Goal: Task Accomplishment & Management: Manage account settings

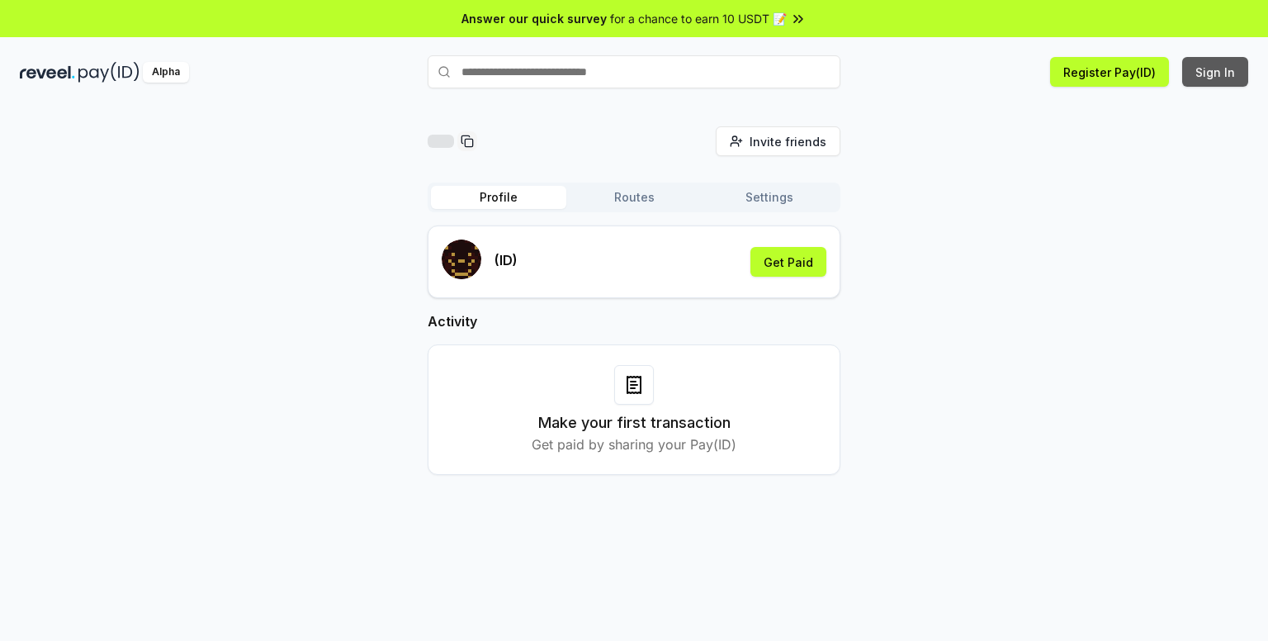
click at [1219, 67] on button "Sign In" at bounding box center [1216, 72] width 66 height 30
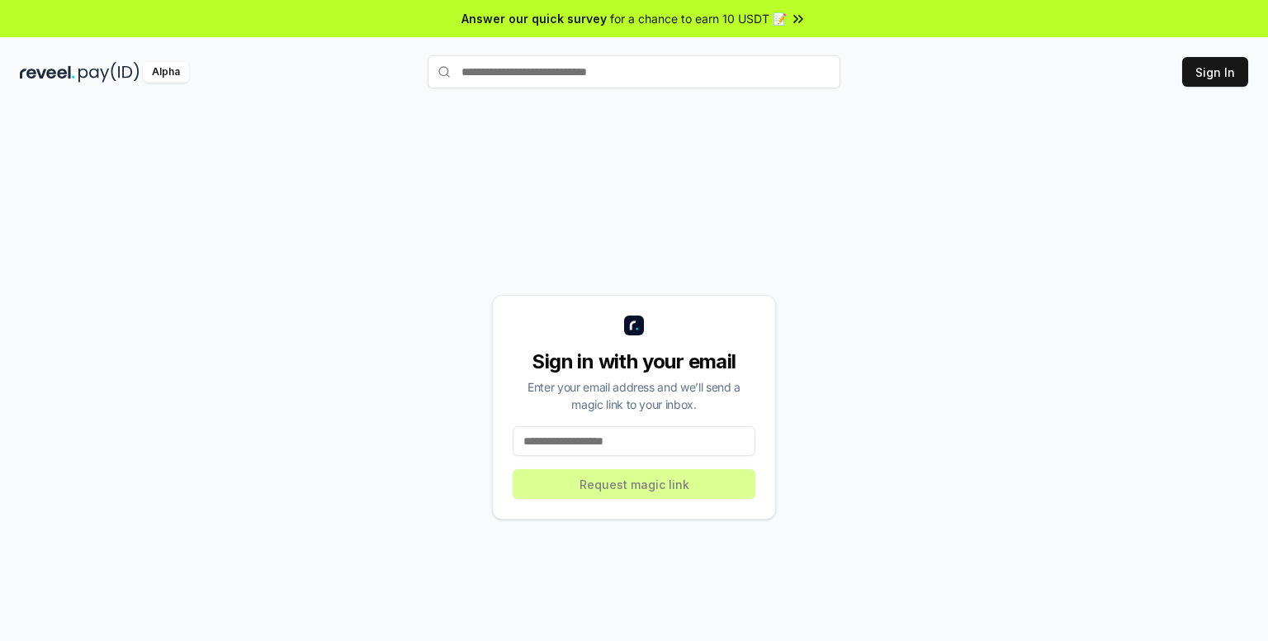
click at [598, 444] on input at bounding box center [634, 441] width 243 height 30
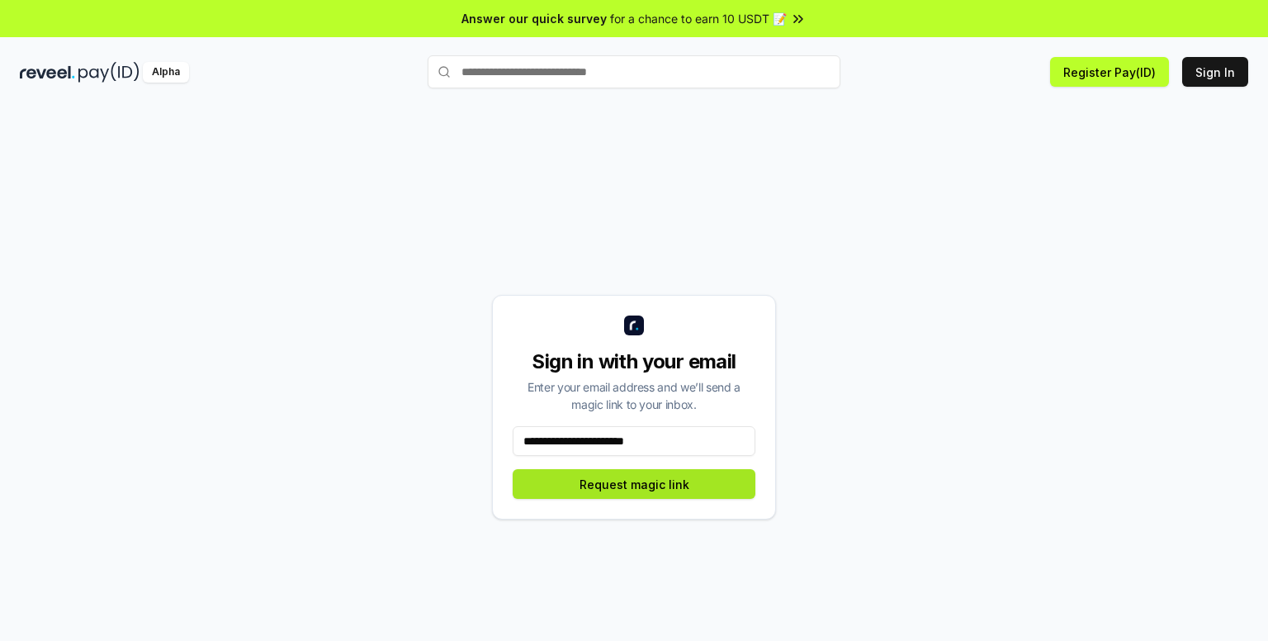
type input "**********"
click at [642, 480] on button "Request magic link" at bounding box center [634, 484] width 243 height 30
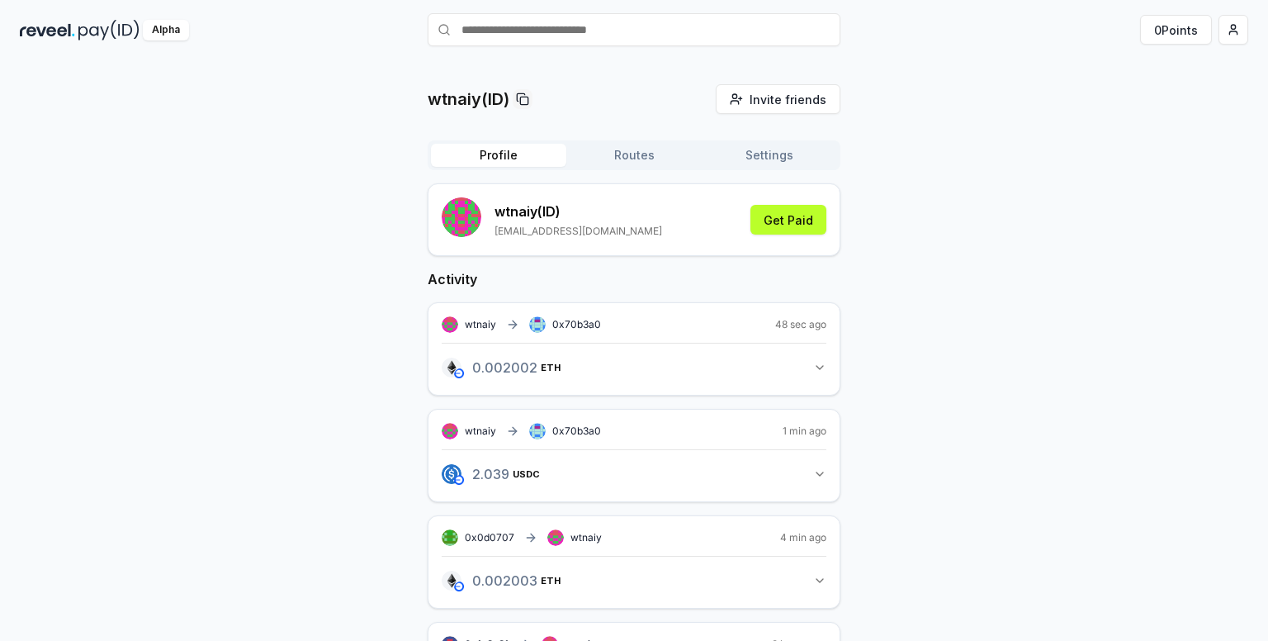
scroll to position [83, 0]
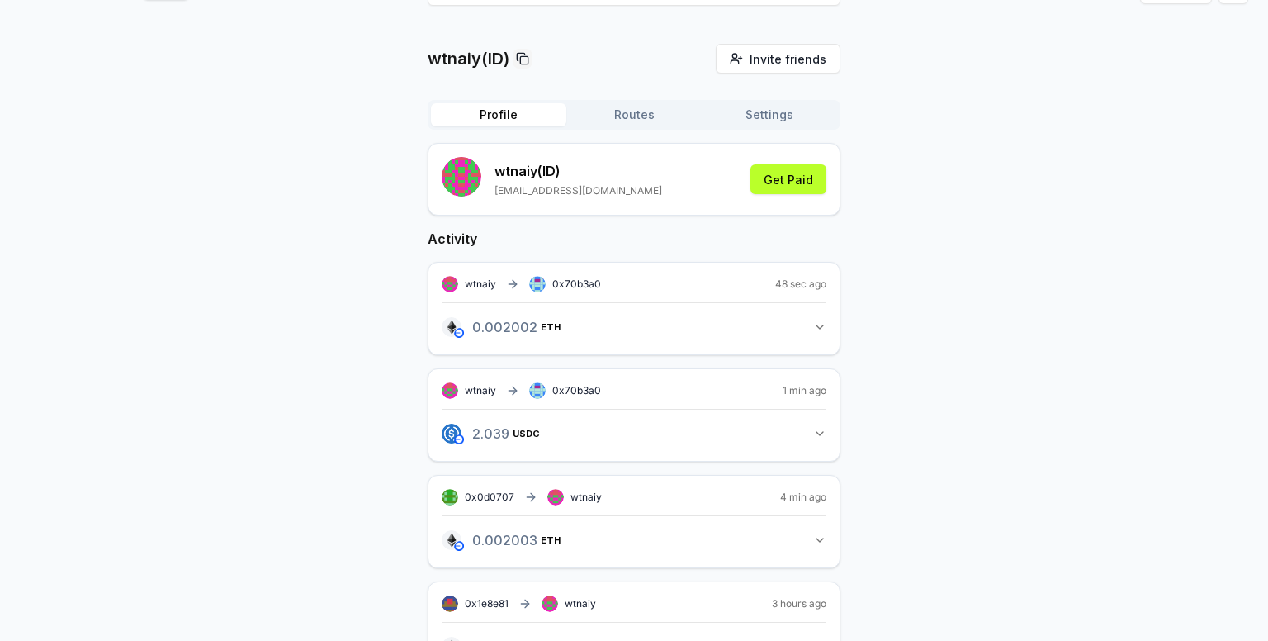
click at [575, 286] on span "0x70b3a0" at bounding box center [576, 283] width 49 height 12
click at [813, 334] on button "0.002002 ETH 0.002002 ETH" at bounding box center [634, 327] width 385 height 28
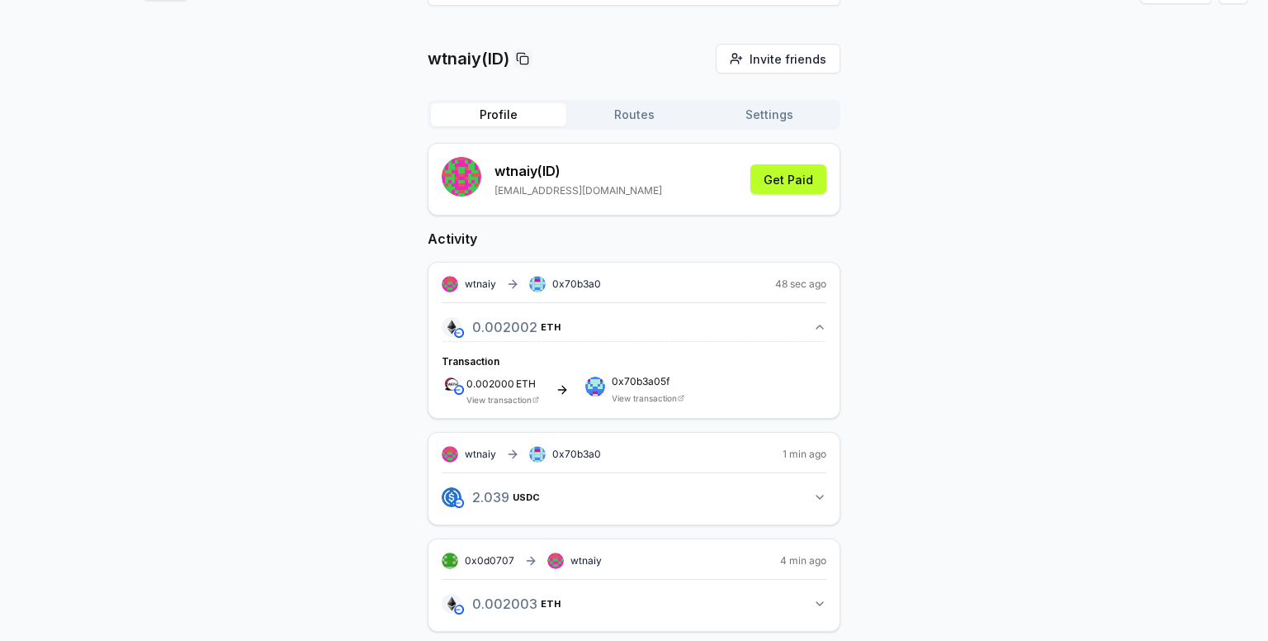
click at [646, 396] on link "View transaction" at bounding box center [644, 398] width 65 height 10
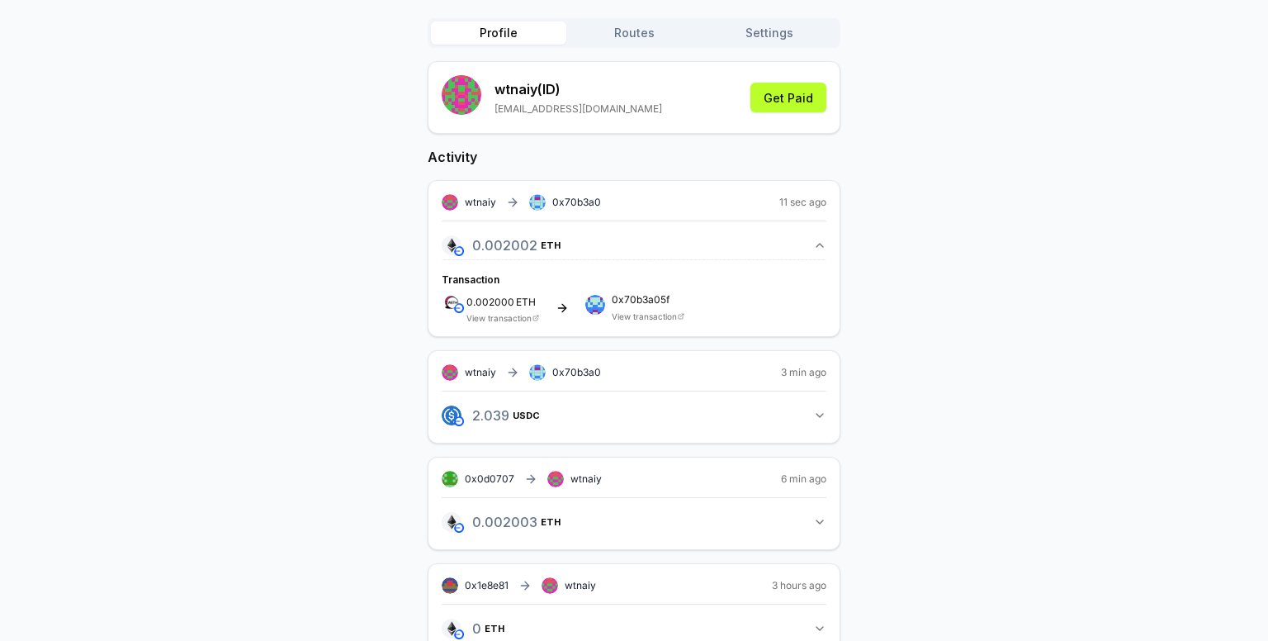
scroll to position [165, 0]
click at [816, 414] on icon "button" at bounding box center [819, 414] width 13 height 13
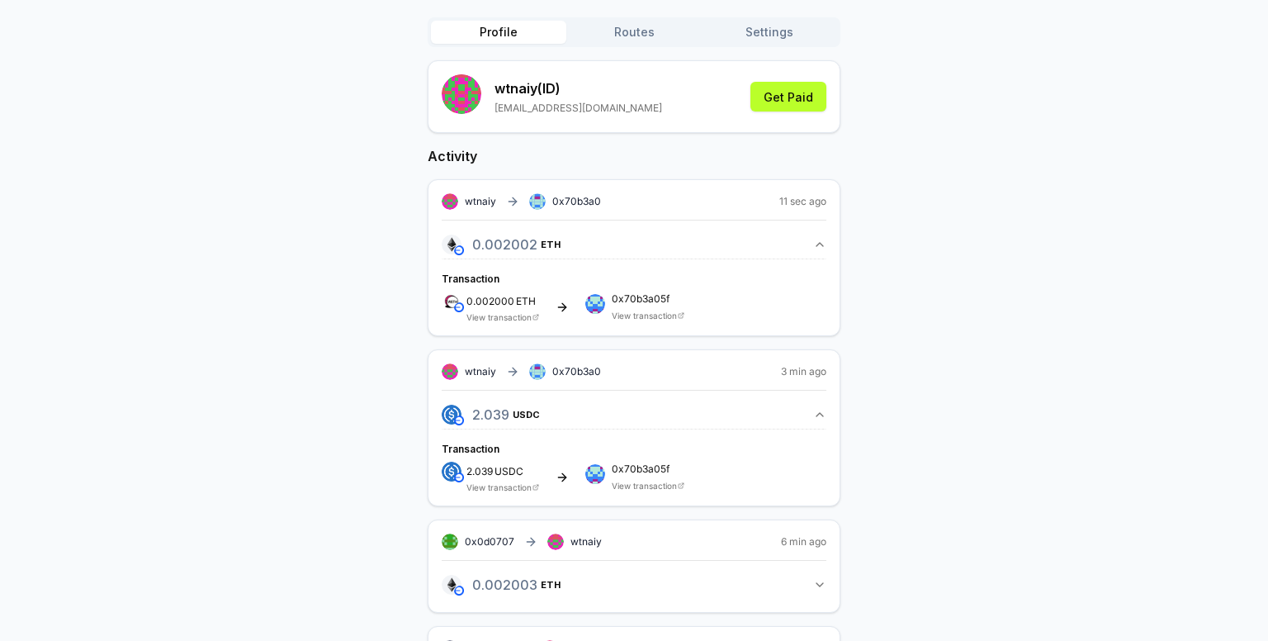
click at [667, 483] on link "View transaction" at bounding box center [644, 486] width 65 height 10
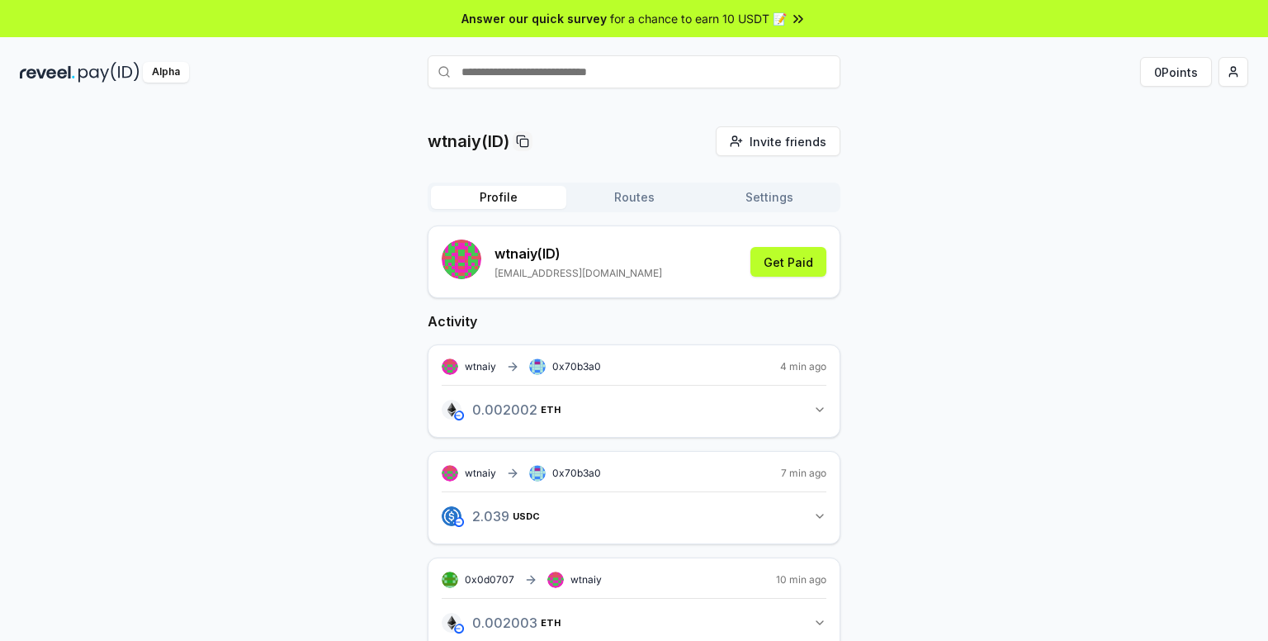
click at [818, 419] on button "0.002002 ETH 0.002002 ETH" at bounding box center [634, 410] width 385 height 28
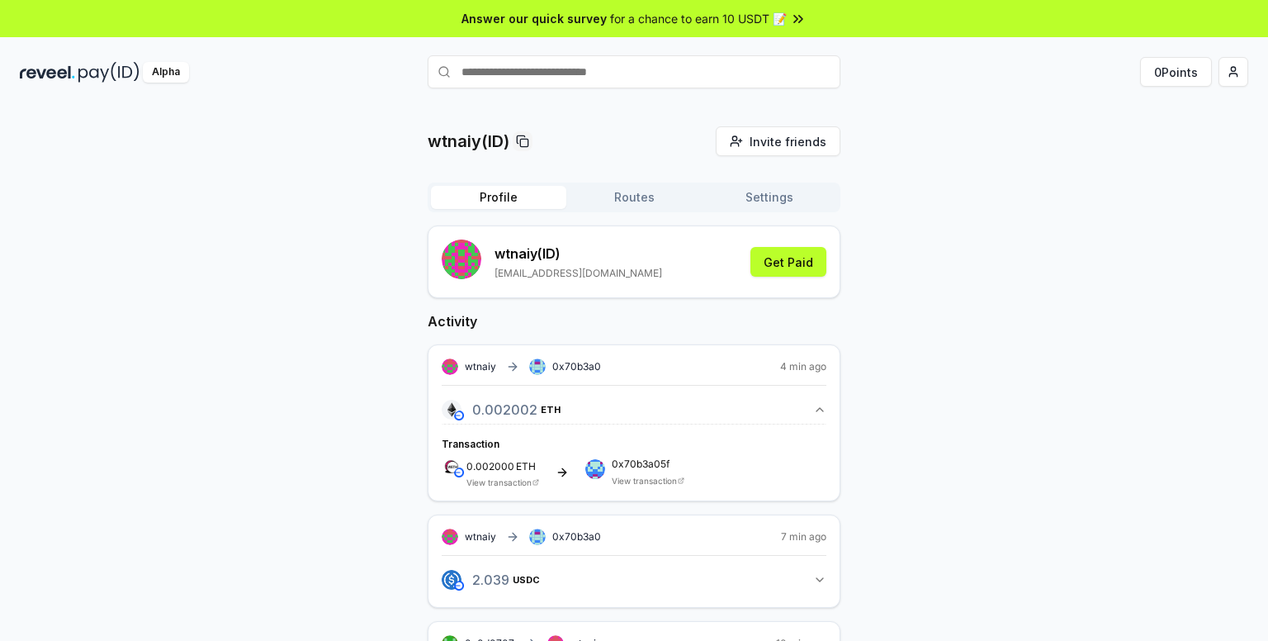
click at [816, 414] on icon "button" at bounding box center [819, 409] width 13 height 13
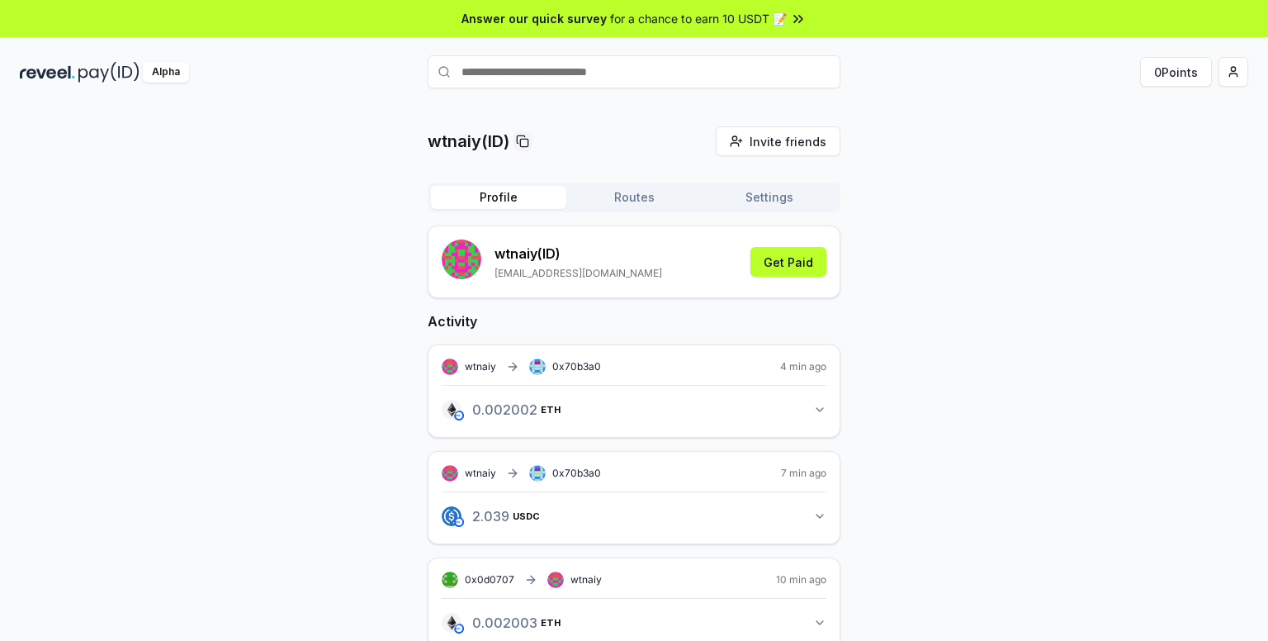
click at [816, 414] on icon "button" at bounding box center [819, 409] width 13 height 13
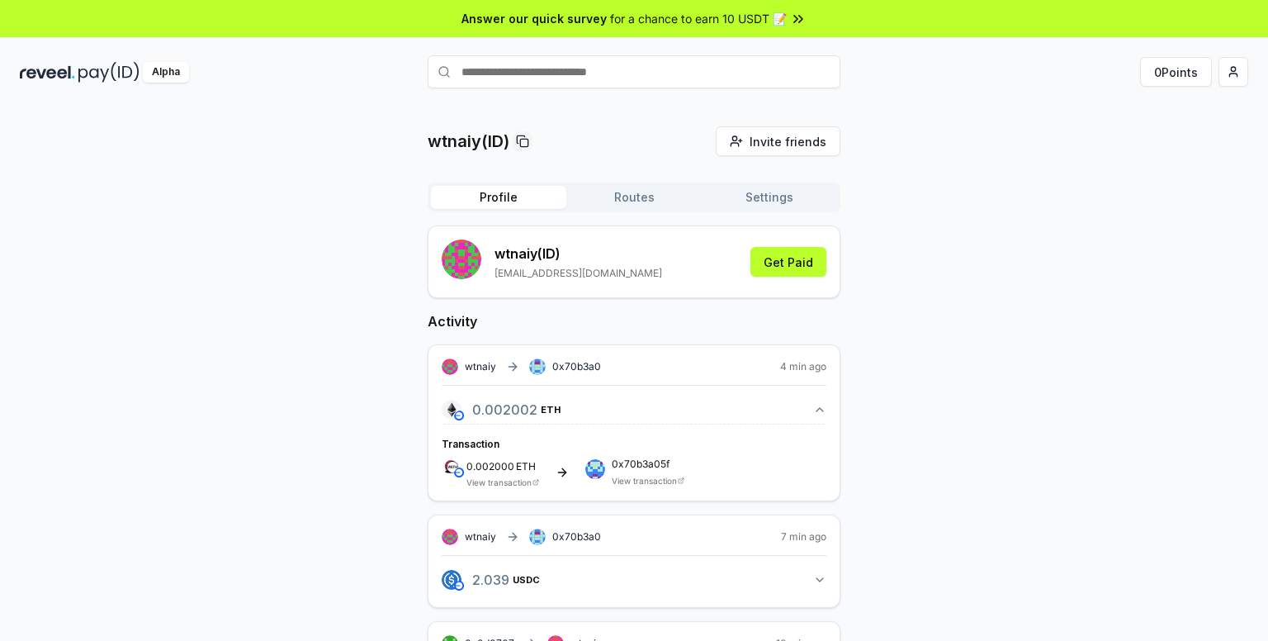
click at [813, 580] on icon "button" at bounding box center [819, 579] width 13 height 13
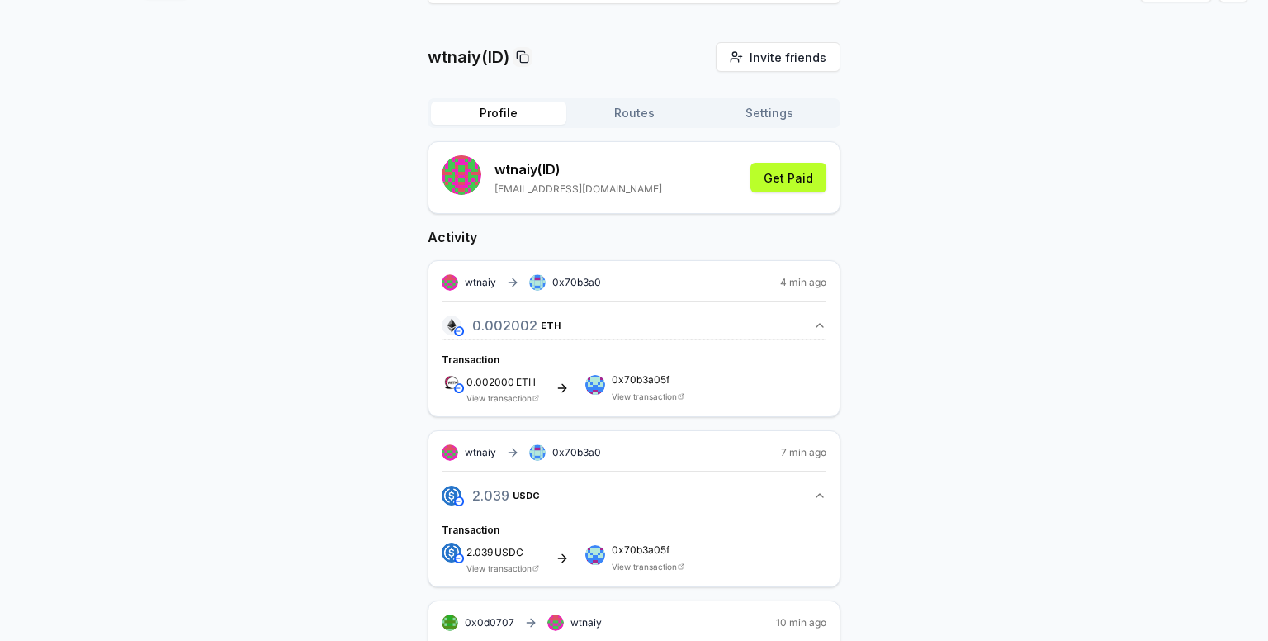
scroll to position [83, 0]
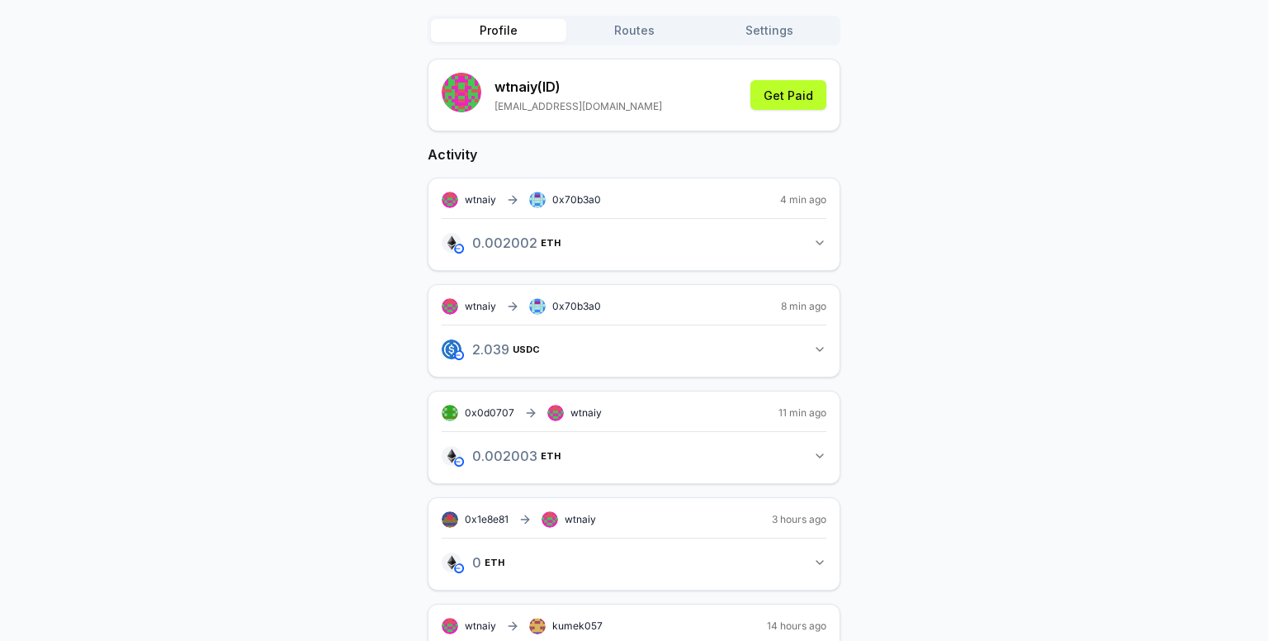
scroll to position [165, 0]
